Goal: Navigation & Orientation: Find specific page/section

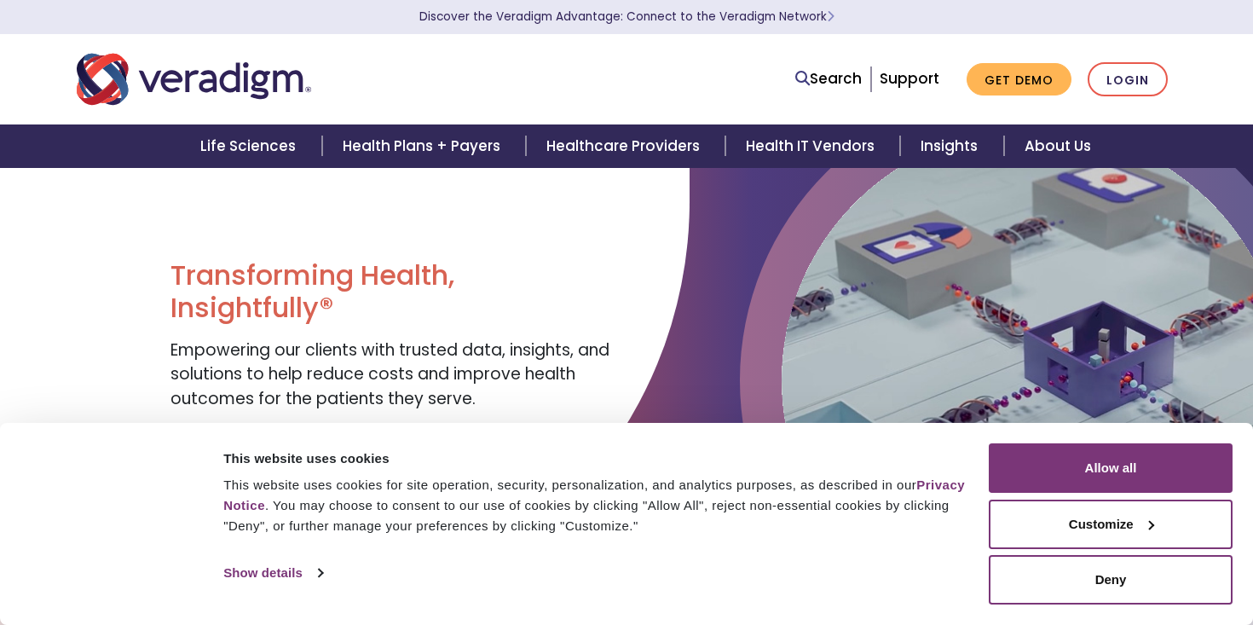
scroll to position [56, 0]
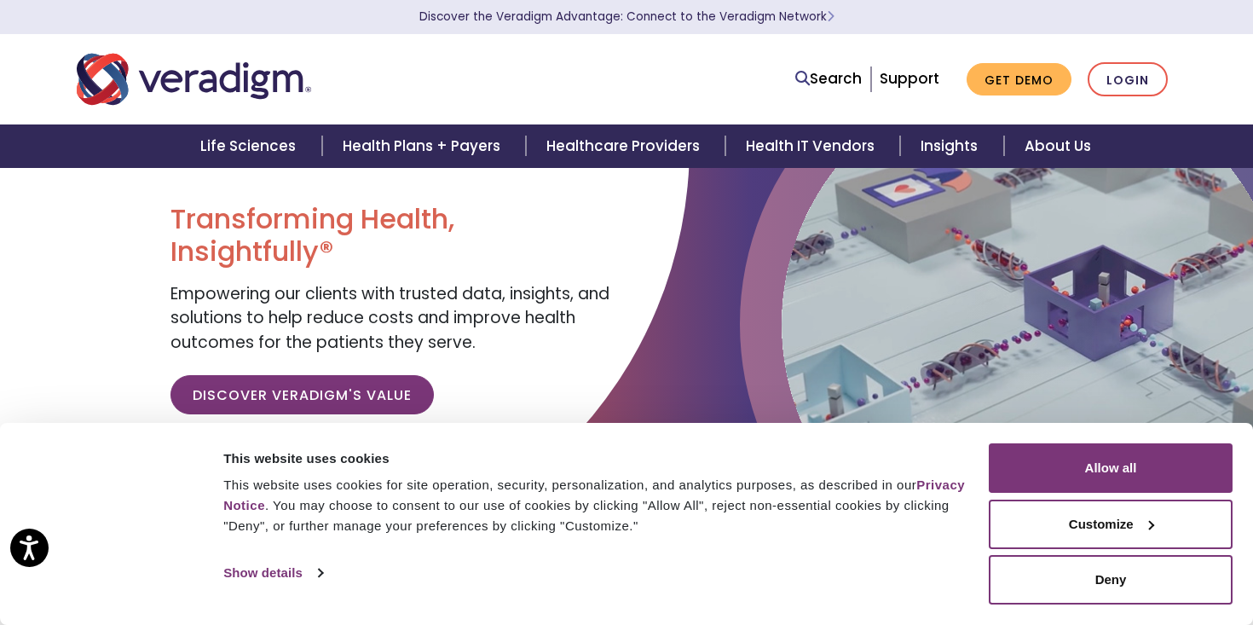
click at [849, 346] on img at bounding box center [1033, 323] width 503 height 503
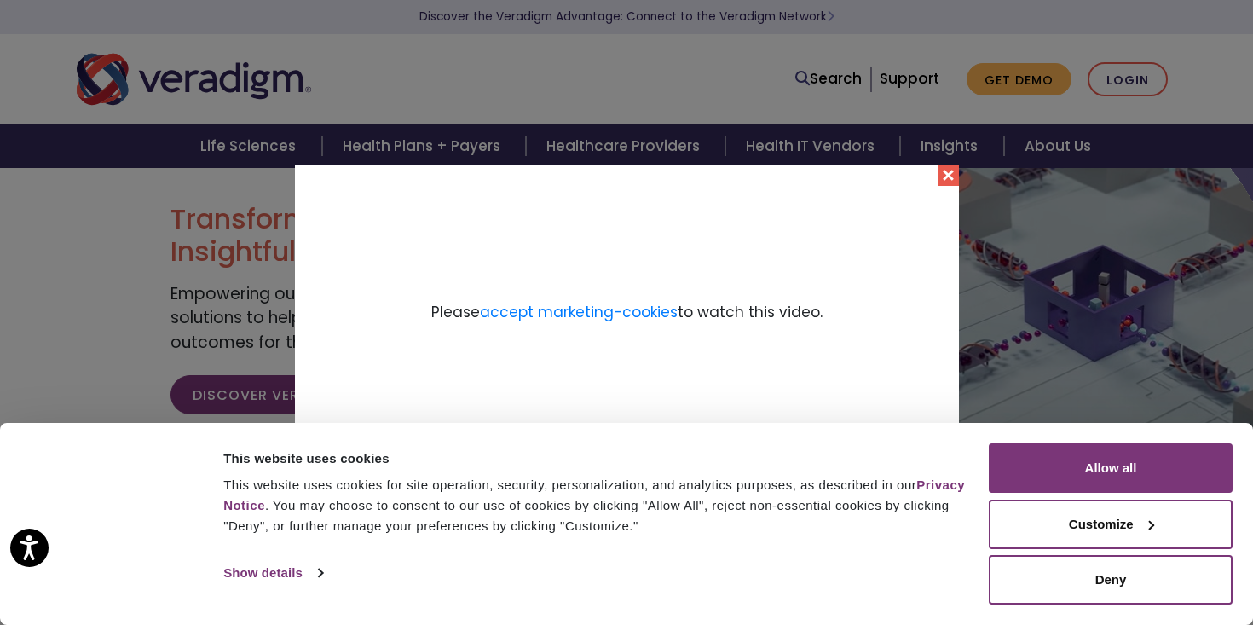
click at [945, 182] on button "Close" at bounding box center [948, 174] width 21 height 21
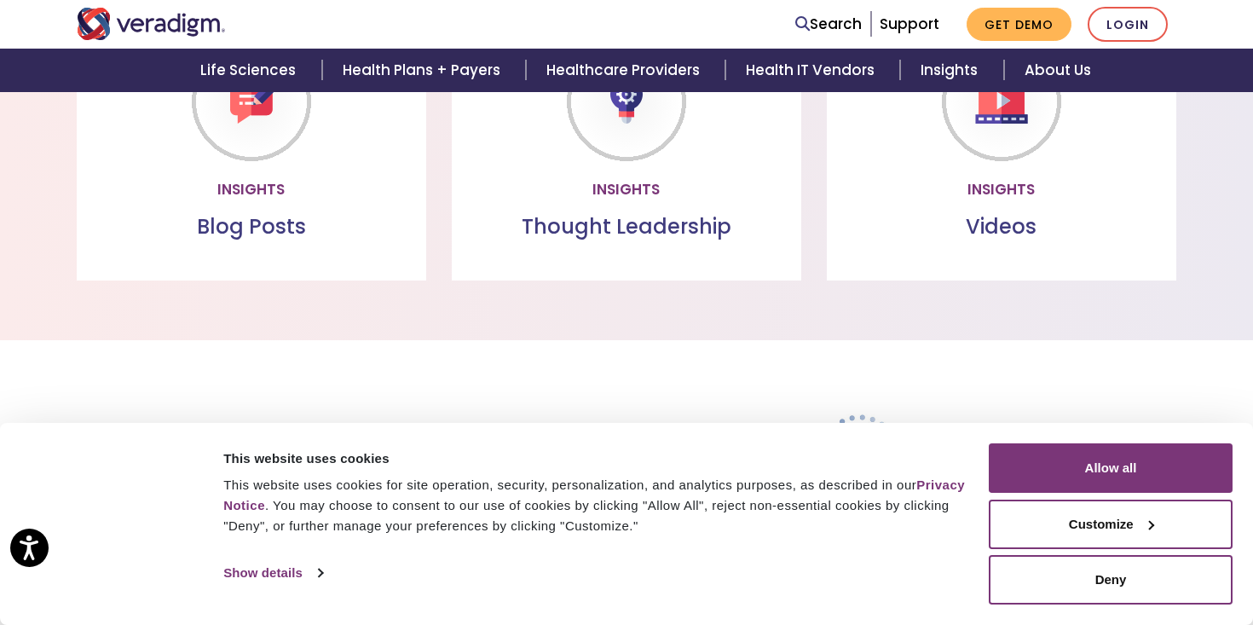
scroll to position [2420, 0]
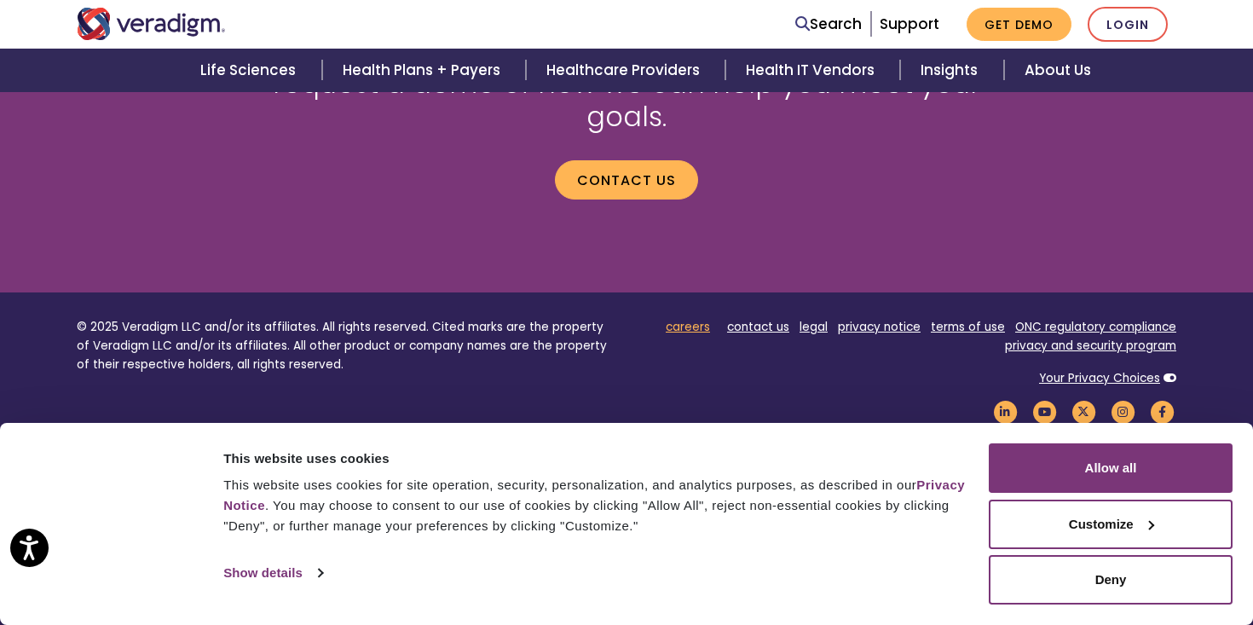
click at [675, 319] on link "careers" at bounding box center [688, 327] width 44 height 16
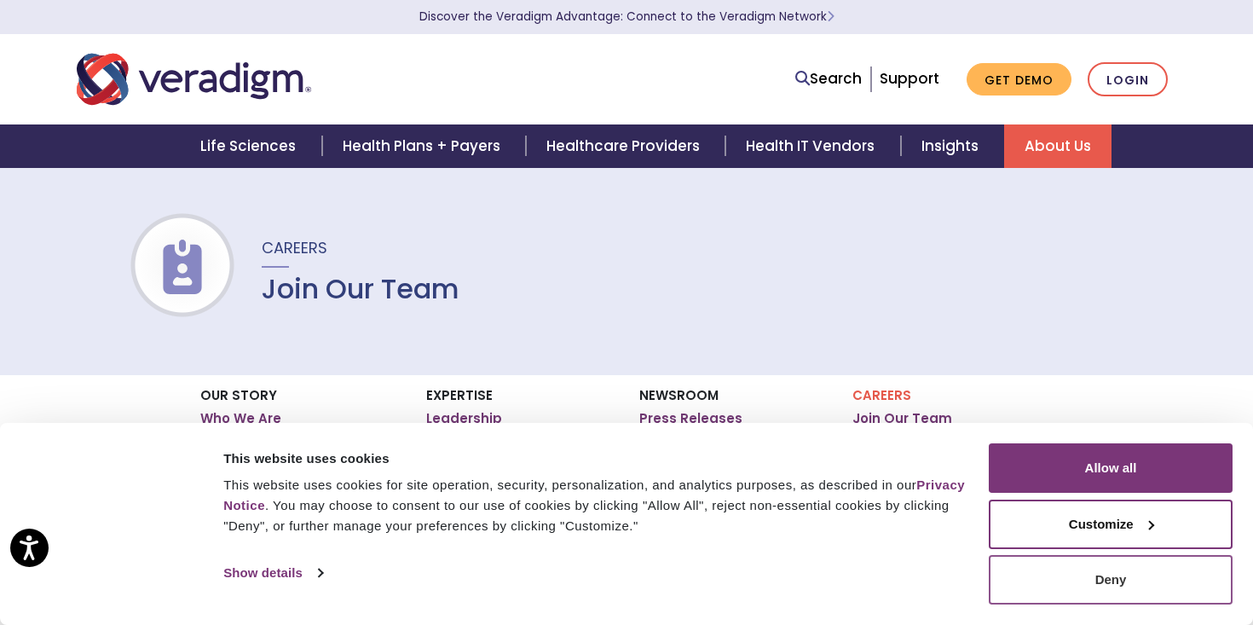
click at [1077, 585] on button "Deny" at bounding box center [1111, 579] width 244 height 49
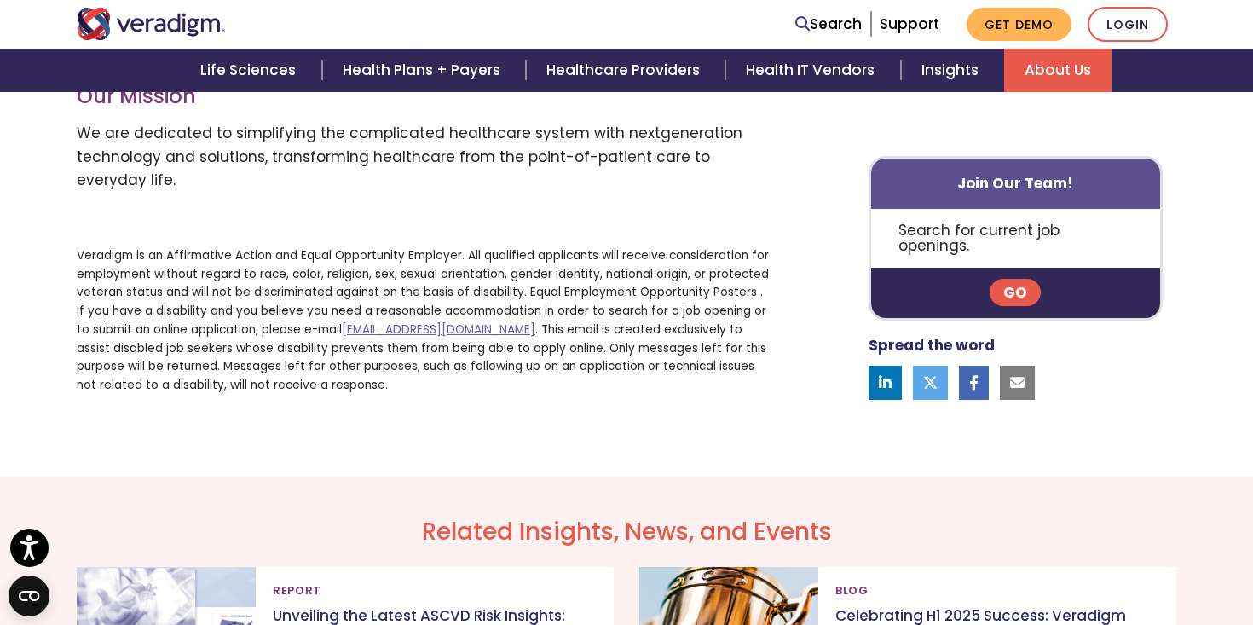
scroll to position [1307, 0]
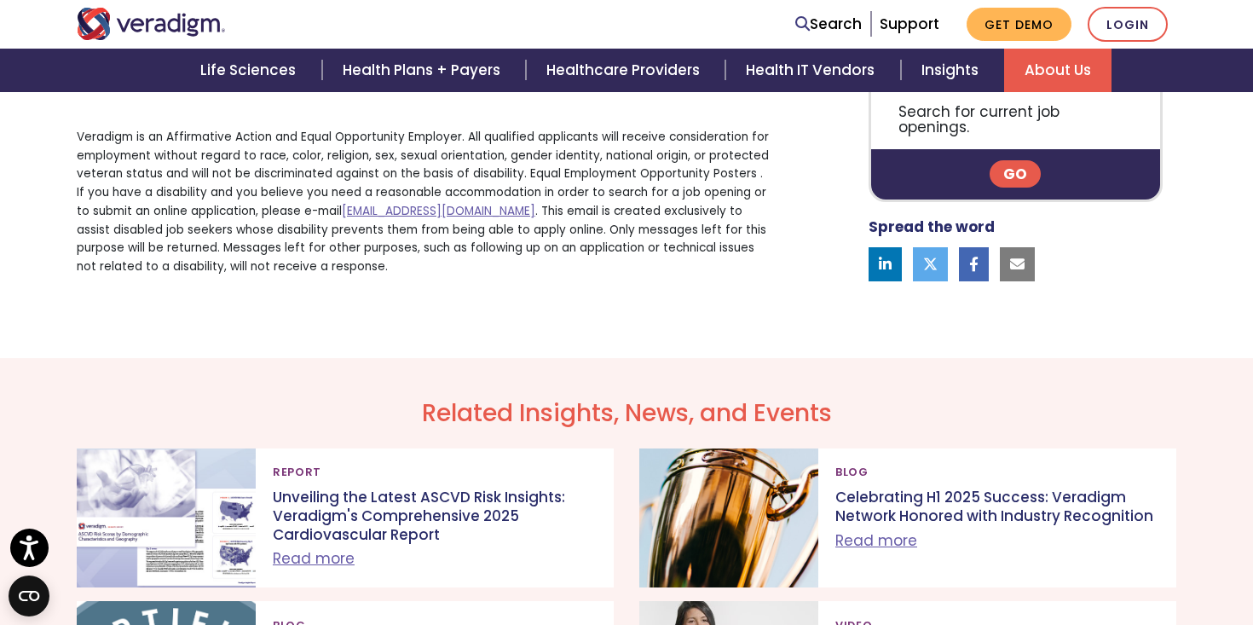
click at [1013, 166] on link "Go" at bounding box center [1015, 173] width 51 height 27
